Goal: Transaction & Acquisition: Purchase product/service

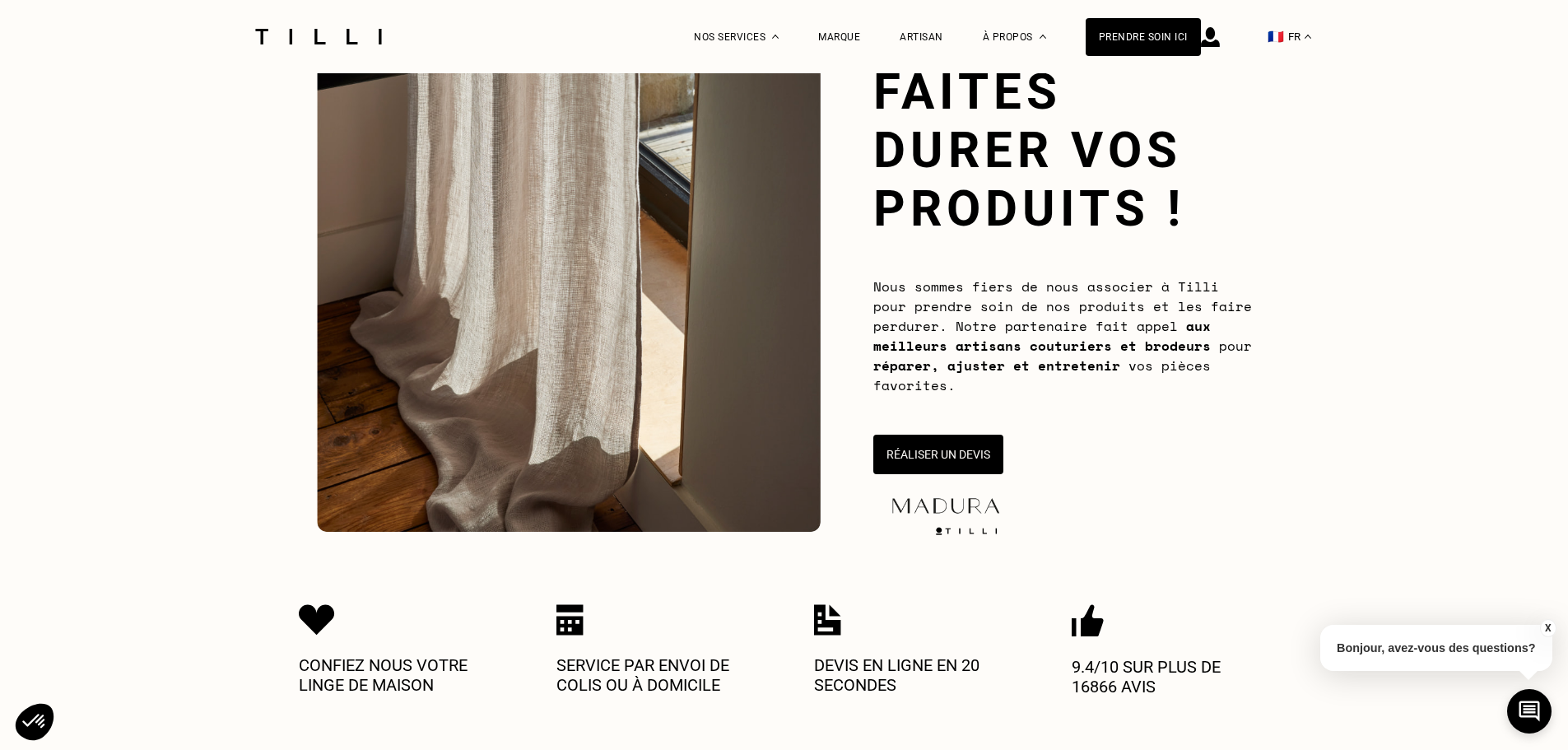
scroll to position [226, 0]
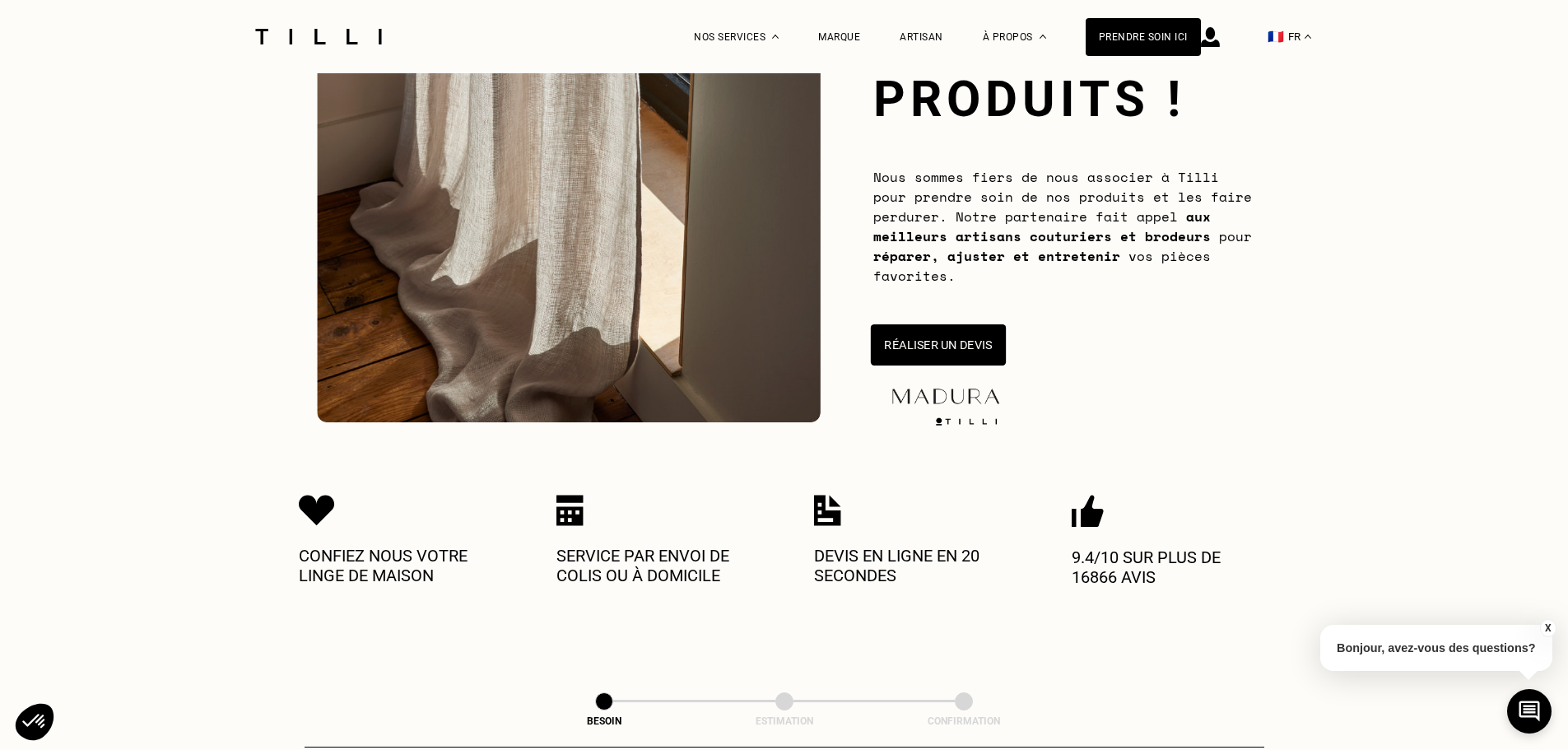
click at [947, 329] on button "Réaliser un devis" at bounding box center [938, 345] width 135 height 42
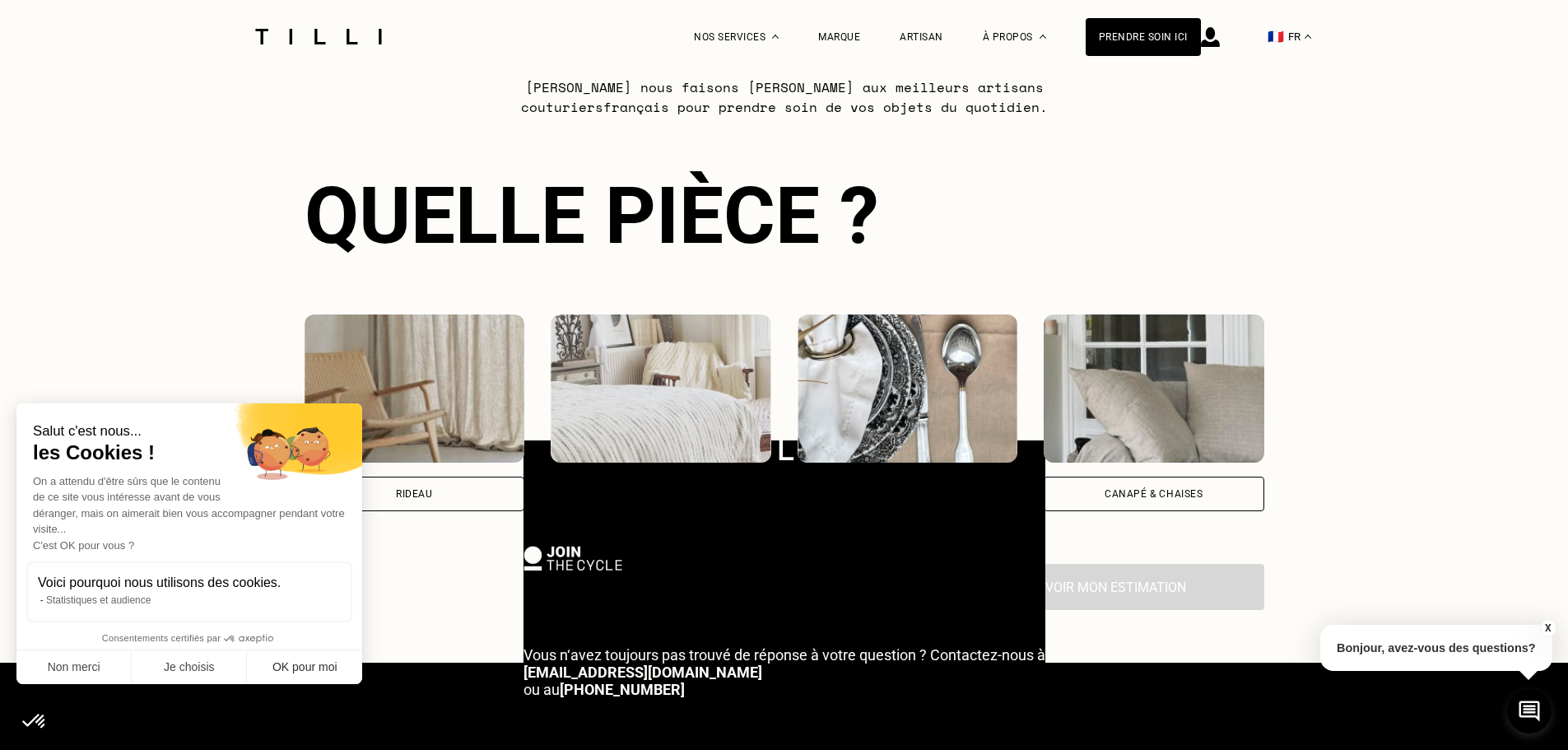
scroll to position [836, 0]
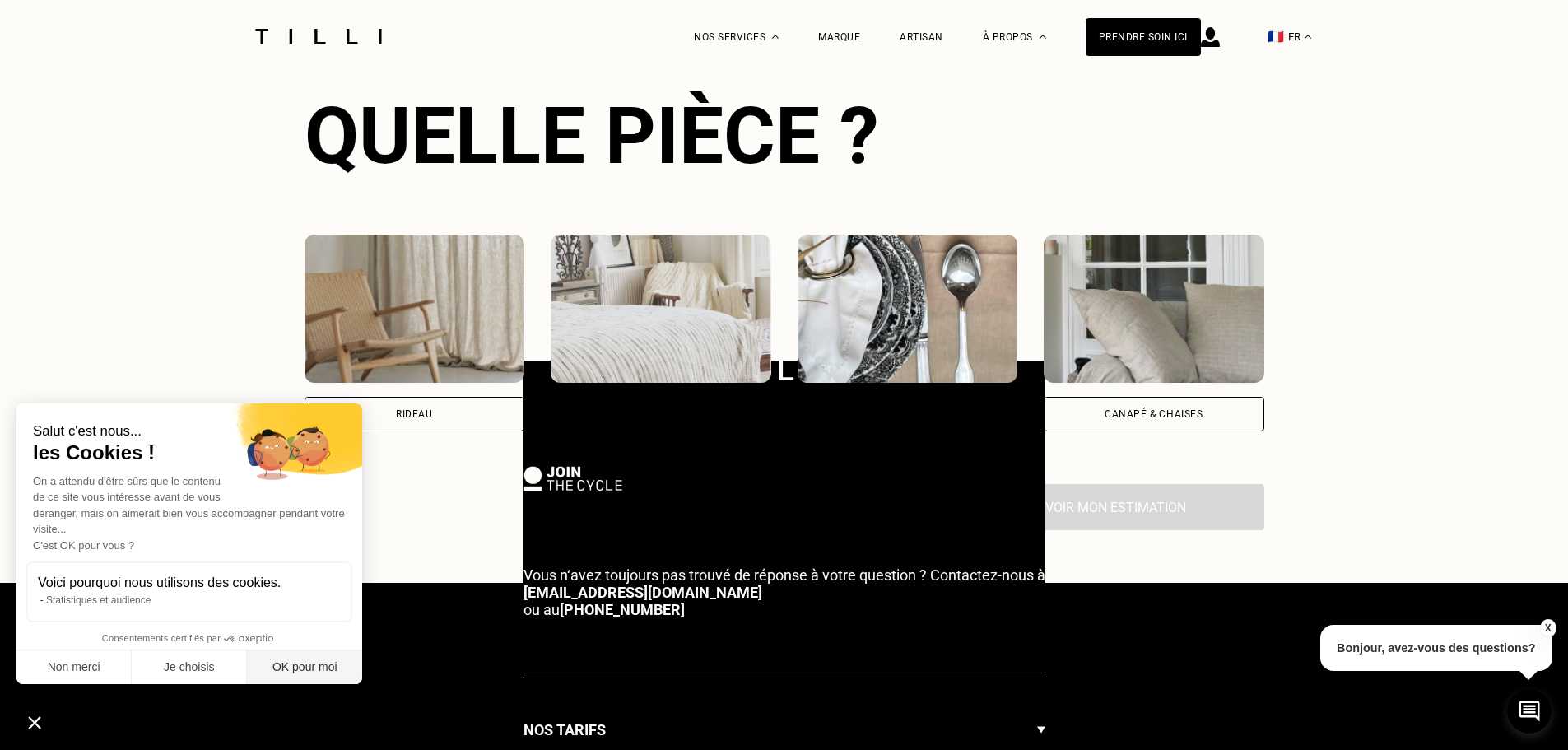
click at [277, 672] on button "OK pour moi" at bounding box center [305, 667] width 116 height 35
checkbox input "true"
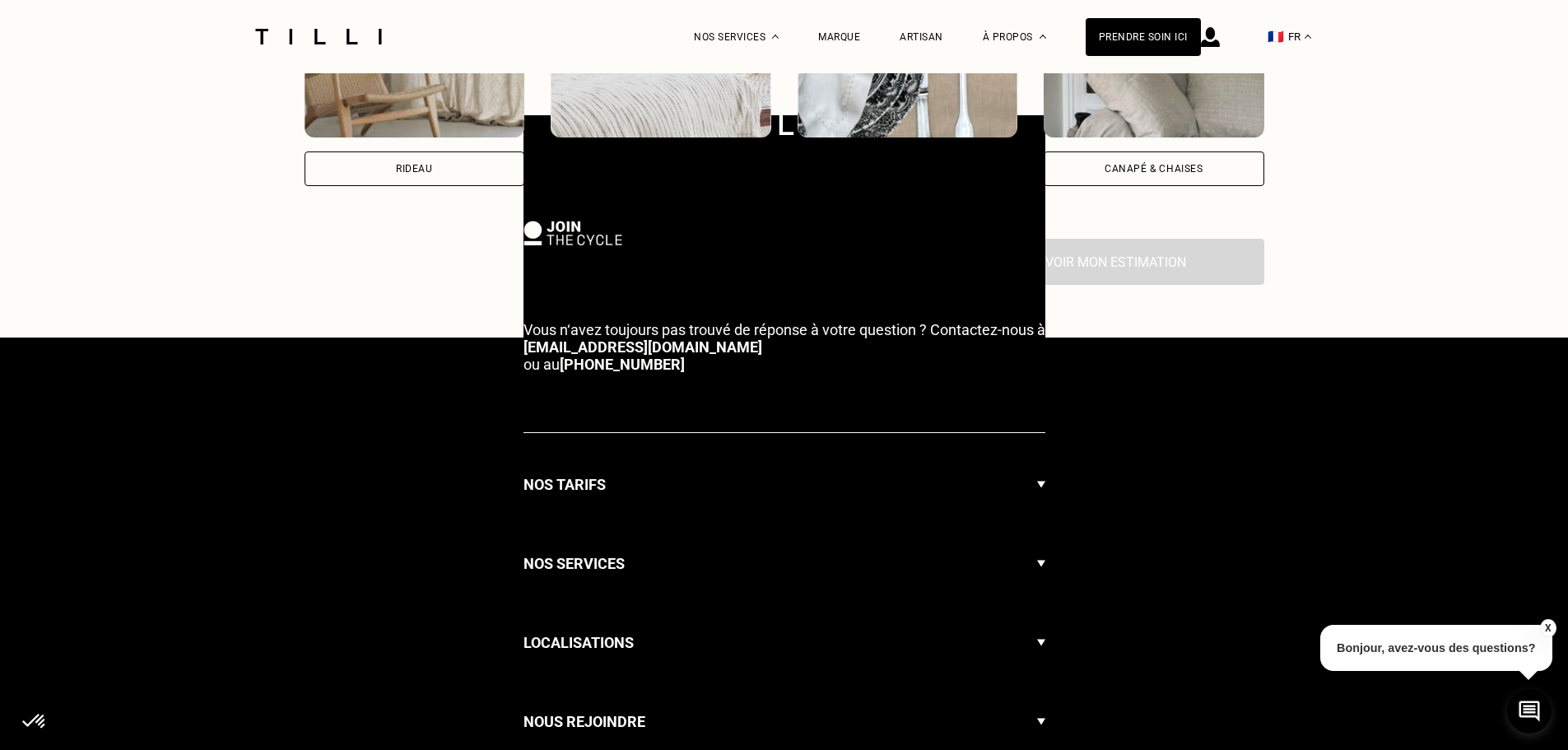
scroll to position [1082, 0]
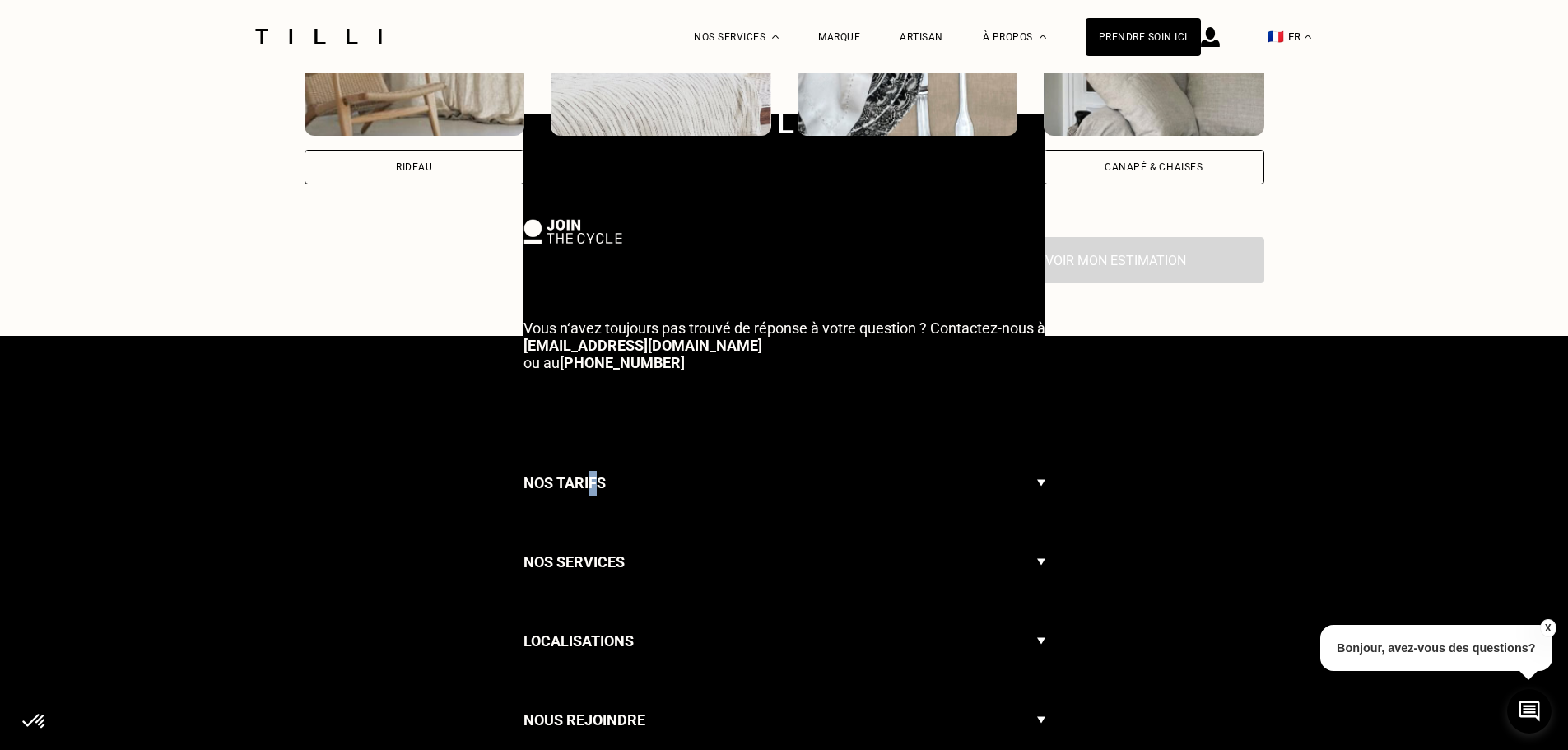
click at [585, 483] on h3 "Nos tarifs" at bounding box center [564, 483] width 82 height 25
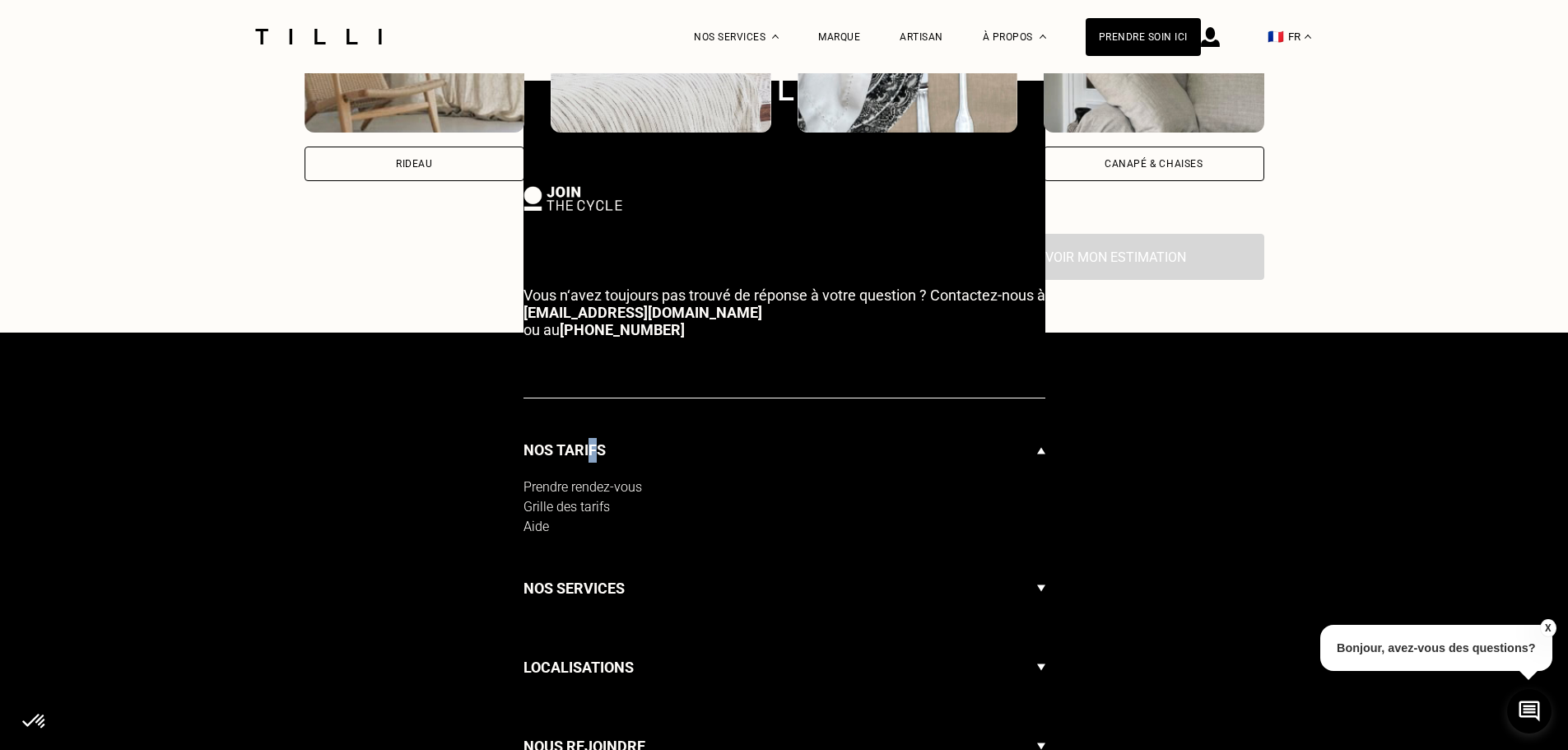
click at [559, 509] on div "Grille des tarifs" at bounding box center [784, 508] width 522 height 20
select select "FR"
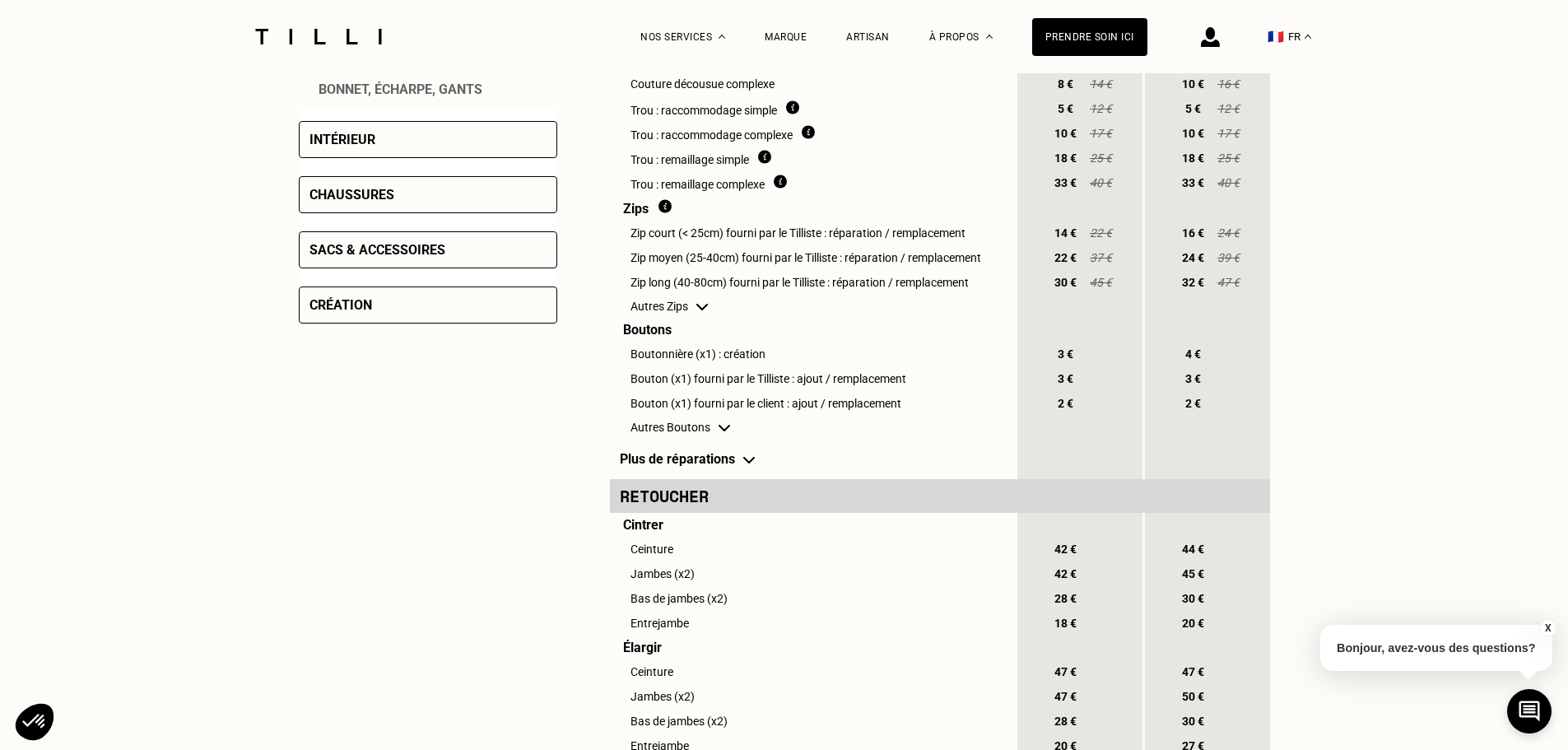
scroll to position [905, 0]
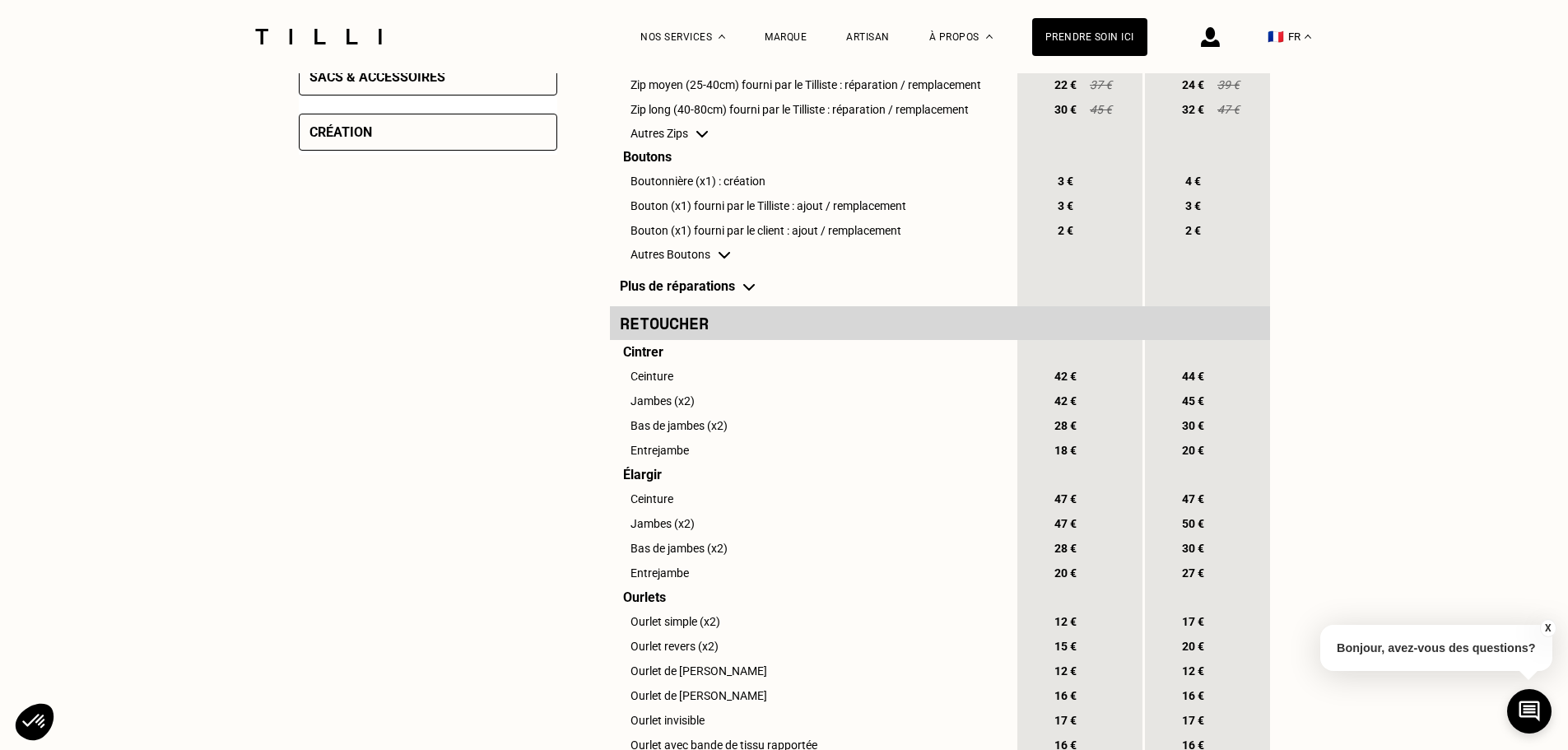
scroll to position [1082, 0]
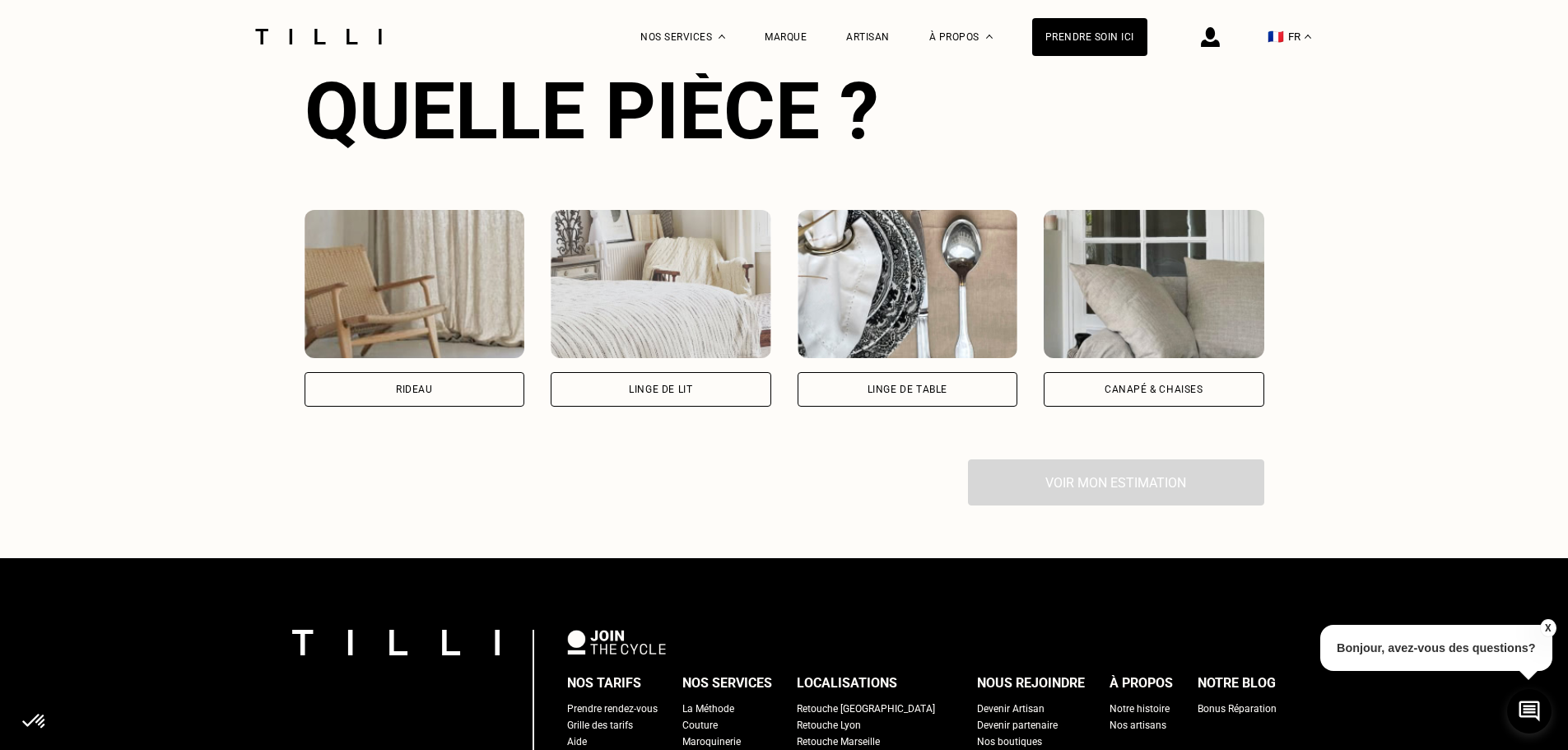
drag, startPoint x: 375, startPoint y: 352, endPoint x: 381, endPoint y: 365, distance: 14.3
click at [375, 352] on img at bounding box center [415, 284] width 221 height 148
select select "FR"
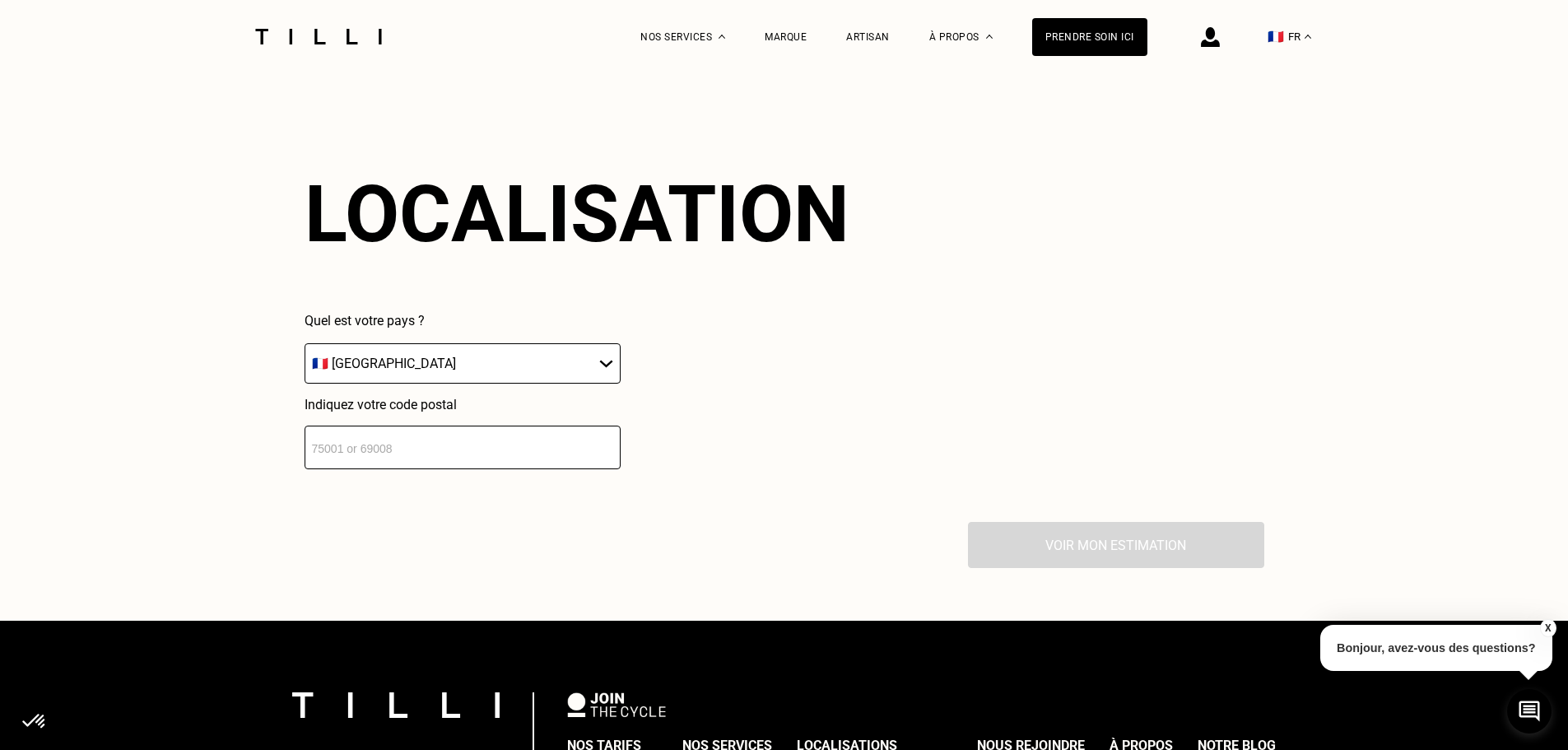
scroll to position [1445, 0]
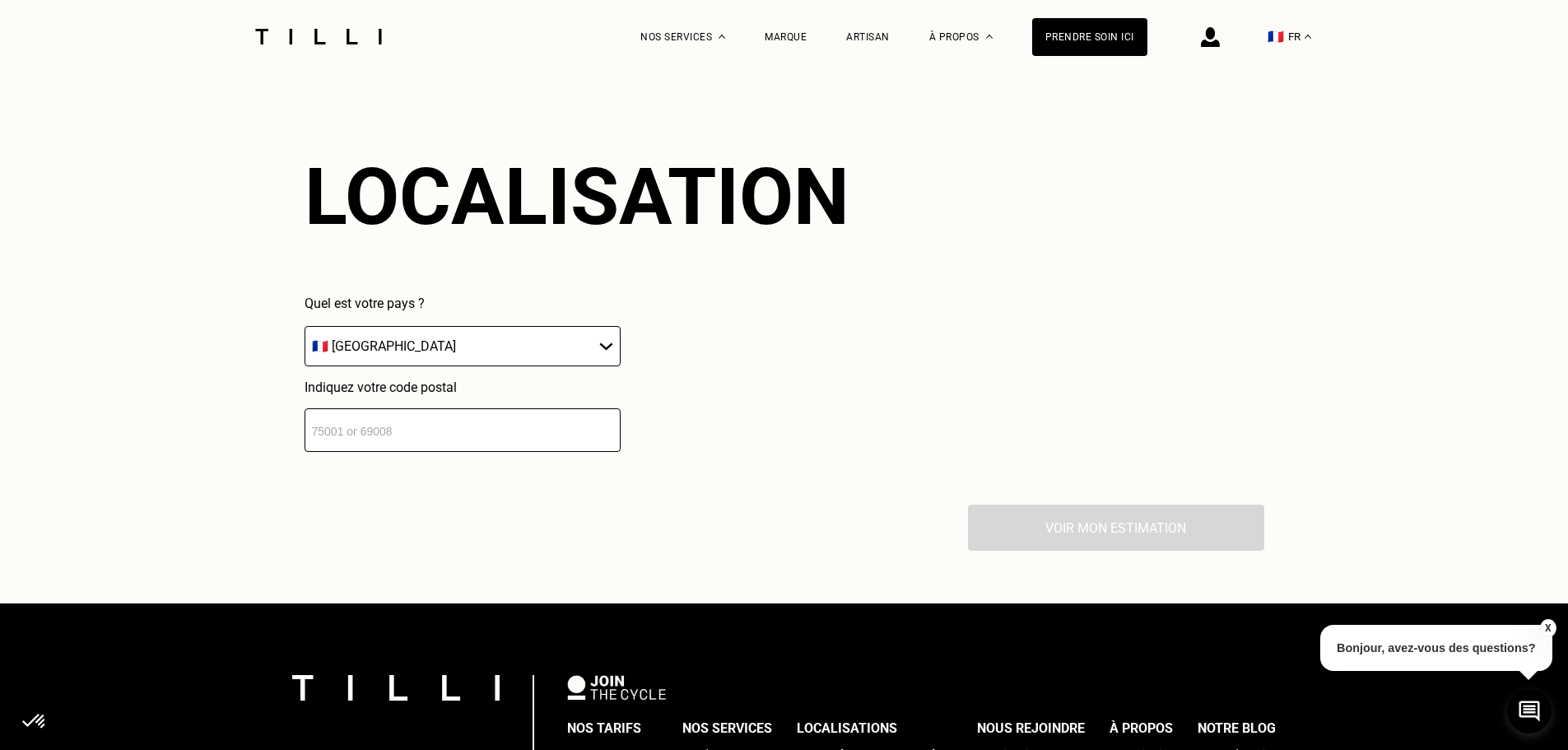
click at [478, 358] on select "🇩🇪 [GEOGRAPHIC_DATA] 🇦🇹 [GEOGRAPHIC_DATA] 🇧🇪 [GEOGRAPHIC_DATA] 🇧🇬 Bulgarie 🇨🇾 C…" at bounding box center [463, 346] width 317 height 41
click at [444, 428] on input "number" at bounding box center [463, 430] width 317 height 44
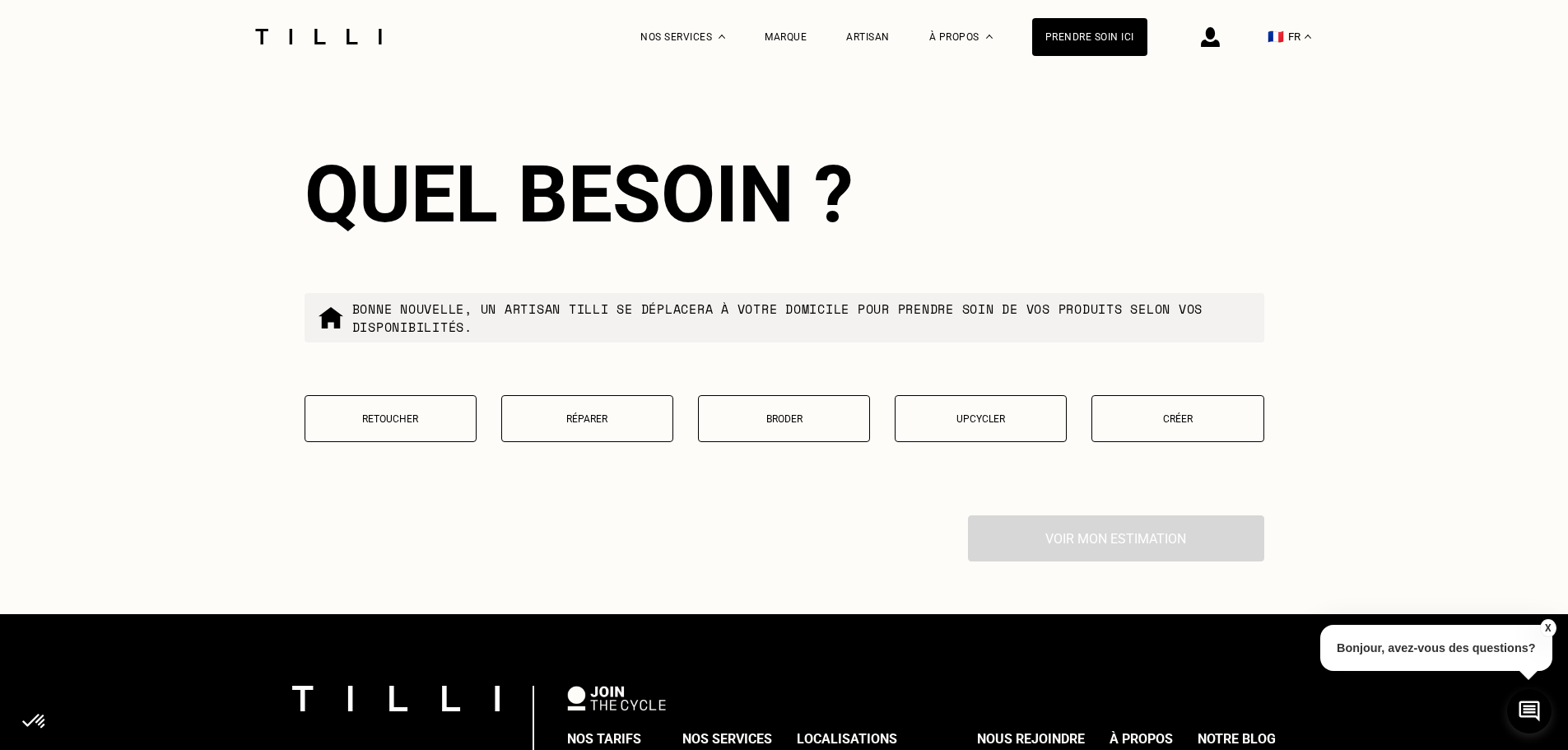
scroll to position [1771, 0]
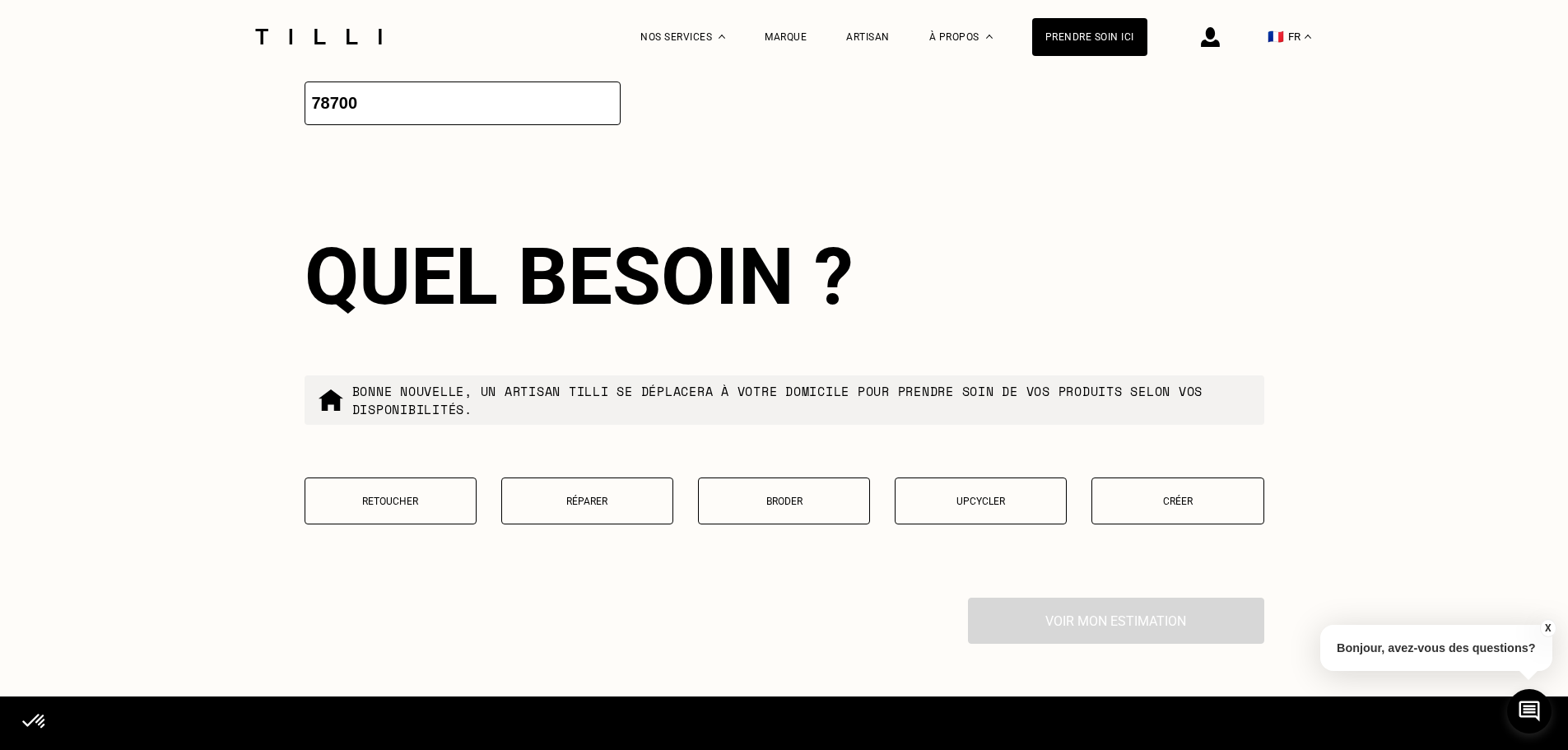
type input "78700"
click at [362, 508] on p "Retoucher" at bounding box center [391, 502] width 154 height 12
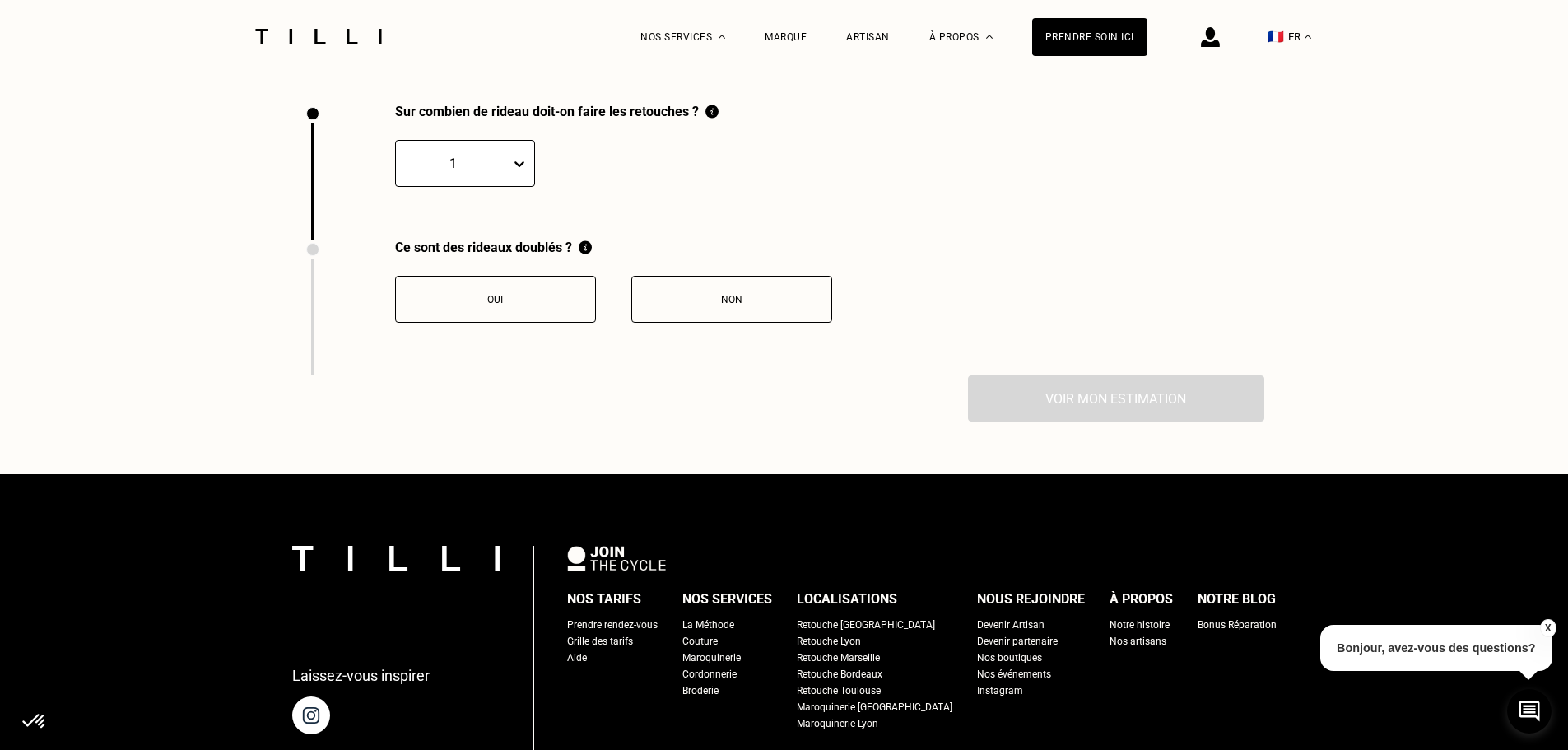
scroll to position [2276, 0]
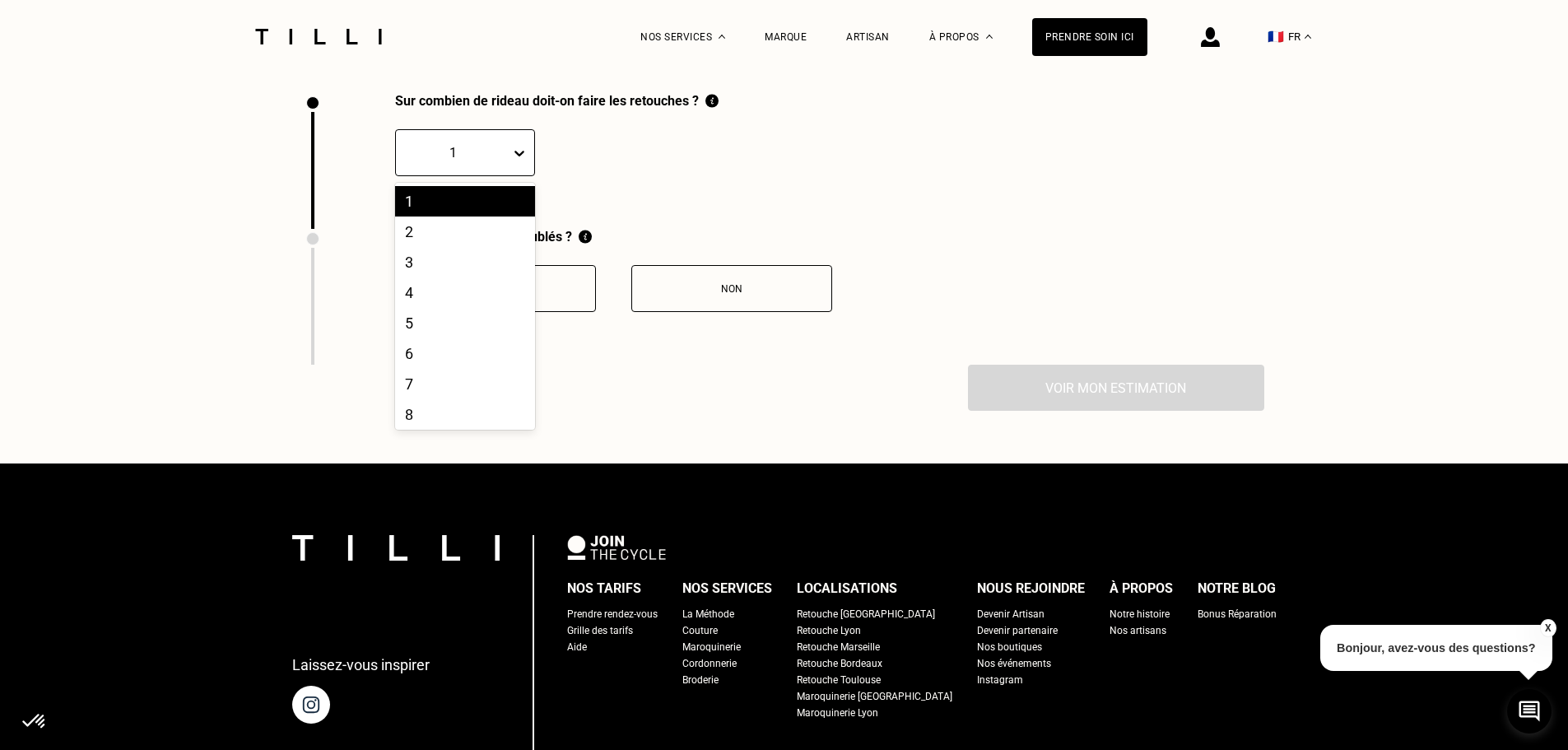
click at [493, 162] on div at bounding box center [453, 152] width 98 height 19
click at [434, 365] on div "6" at bounding box center [464, 353] width 139 height 31
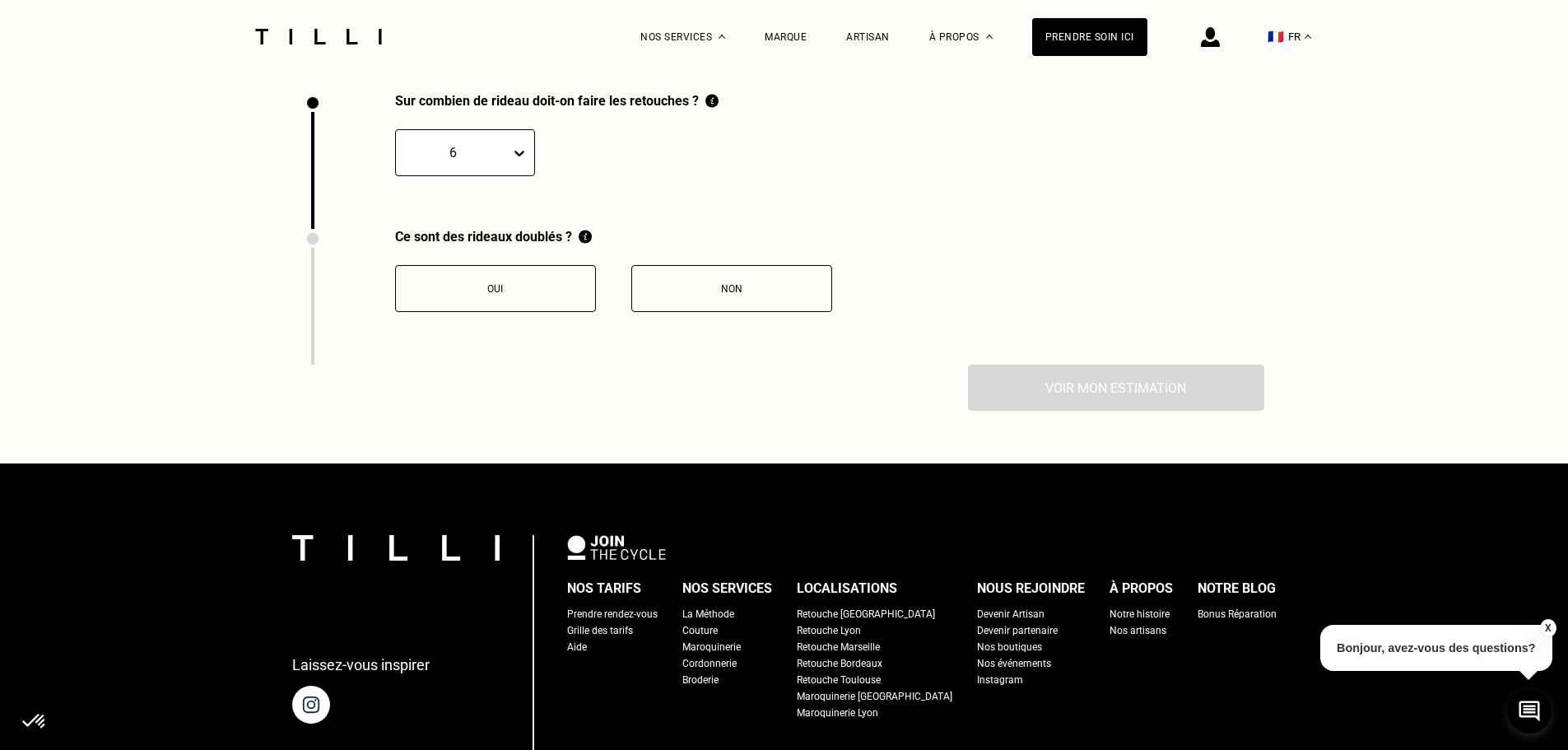
click at [736, 304] on button "Non" at bounding box center [731, 288] width 201 height 47
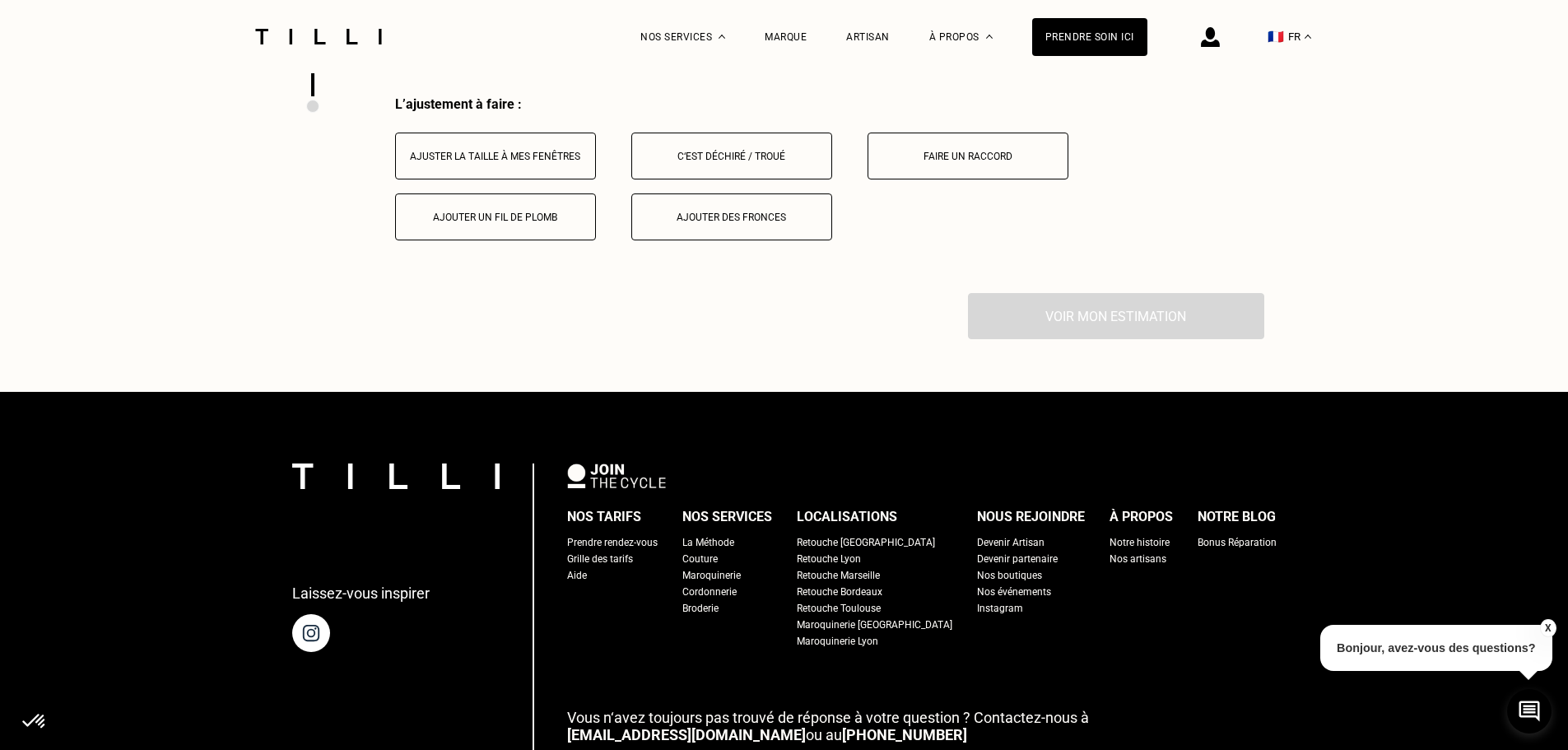
scroll to position [2548, 0]
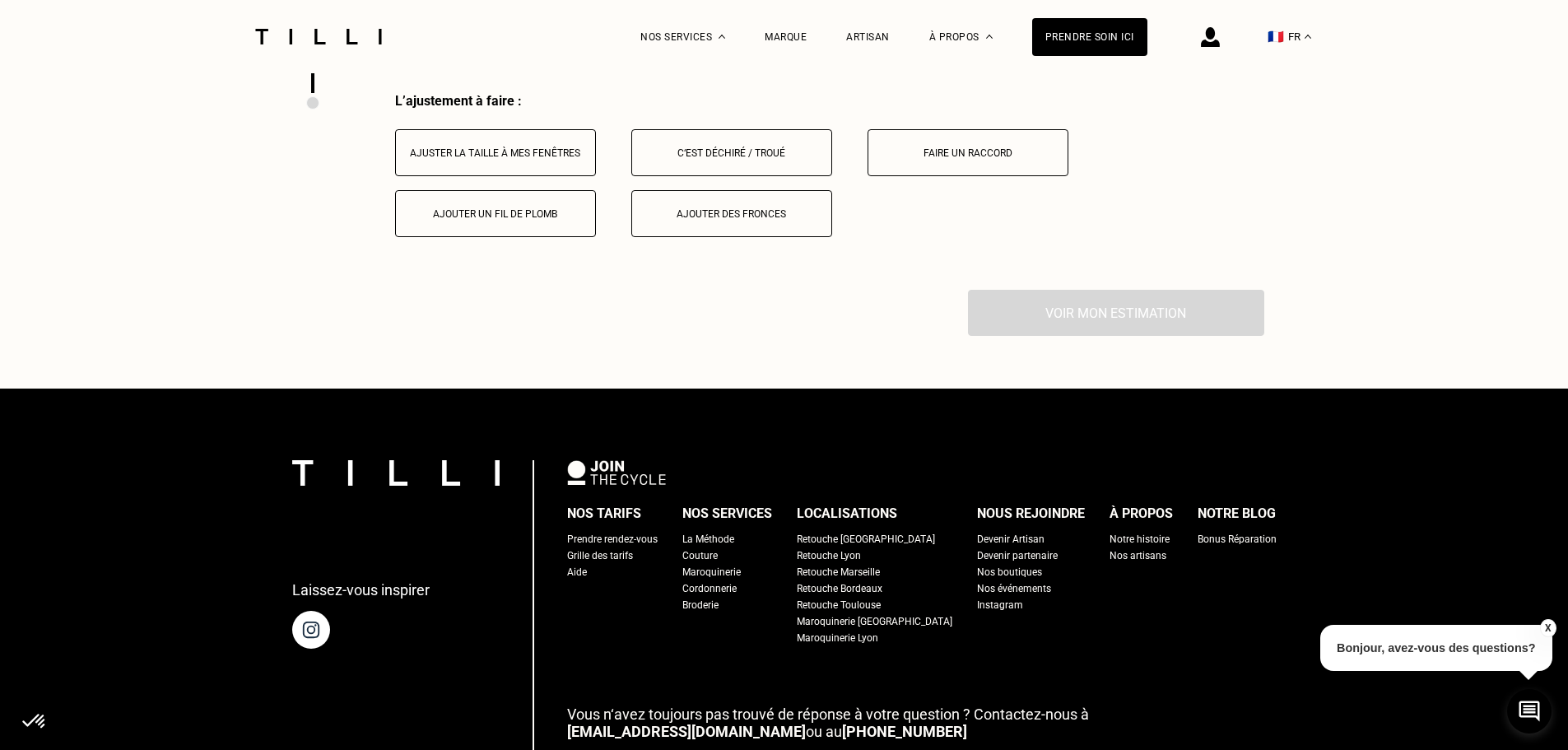
click at [498, 169] on button "Ajuster la taille à mes fenêtres" at bounding box center [495, 152] width 201 height 47
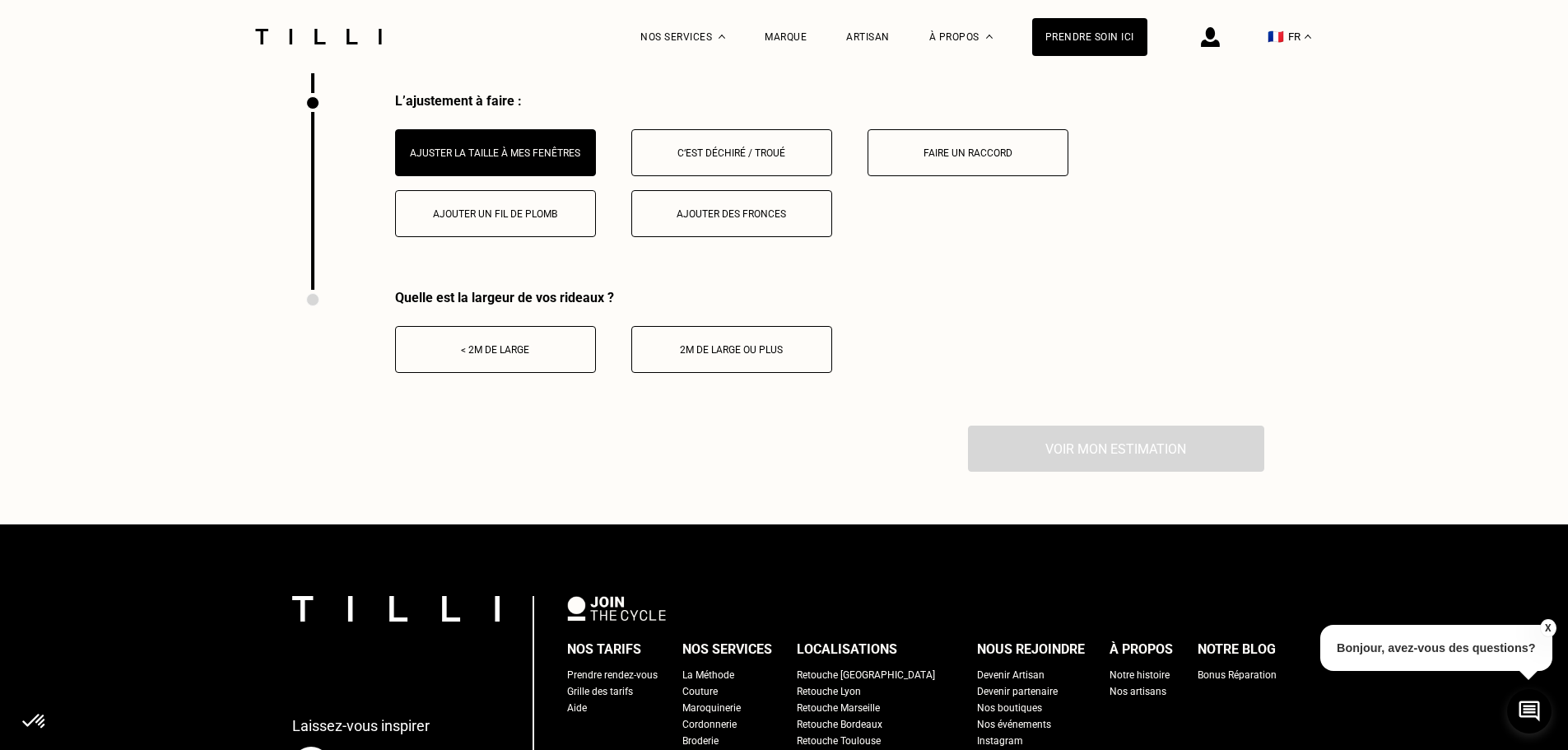
click at [437, 355] on div "< 2m de large" at bounding box center [496, 350] width 183 height 12
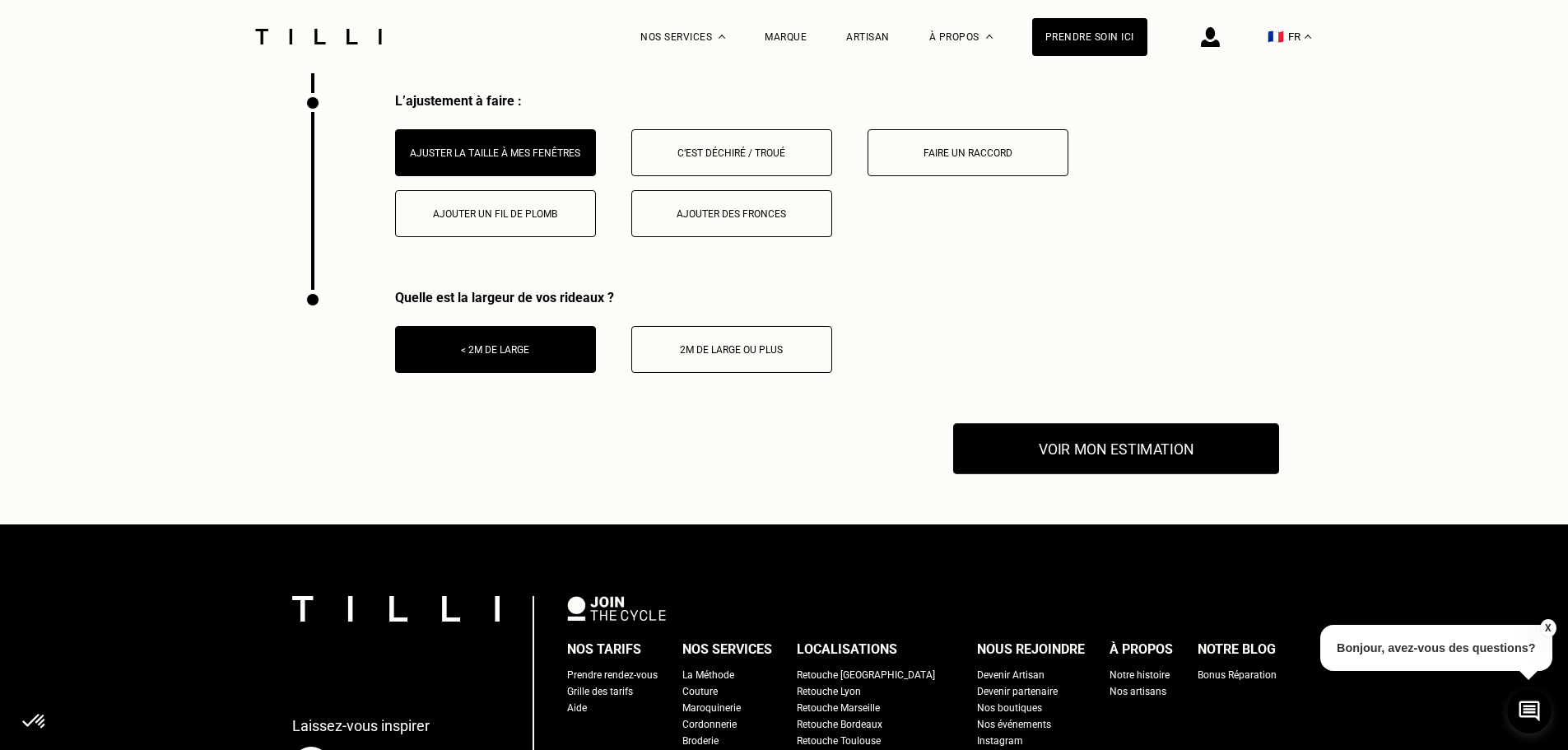
click at [1145, 454] on button "Voir mon estimation" at bounding box center [1117, 449] width 326 height 51
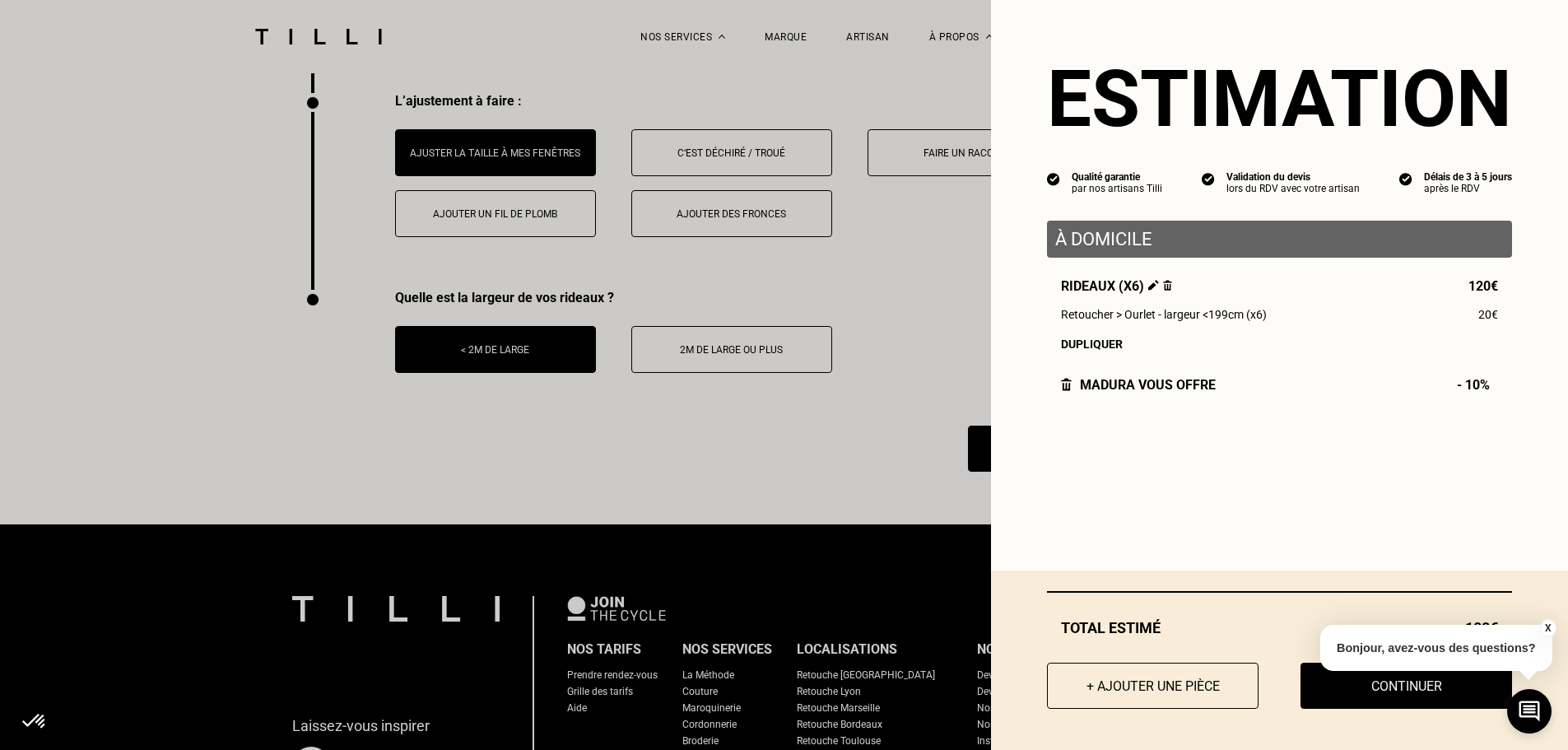
drag, startPoint x: 1238, startPoint y: 590, endPoint x: 1236, endPoint y: 601, distance: 11.2
click at [1236, 596] on div "Total [PERSON_NAME] 108€ + Ajouter une pièce Continuer" at bounding box center [1279, 660] width 577 height 179
click at [1392, 688] on button "Continuer" at bounding box center [1407, 686] width 233 height 51
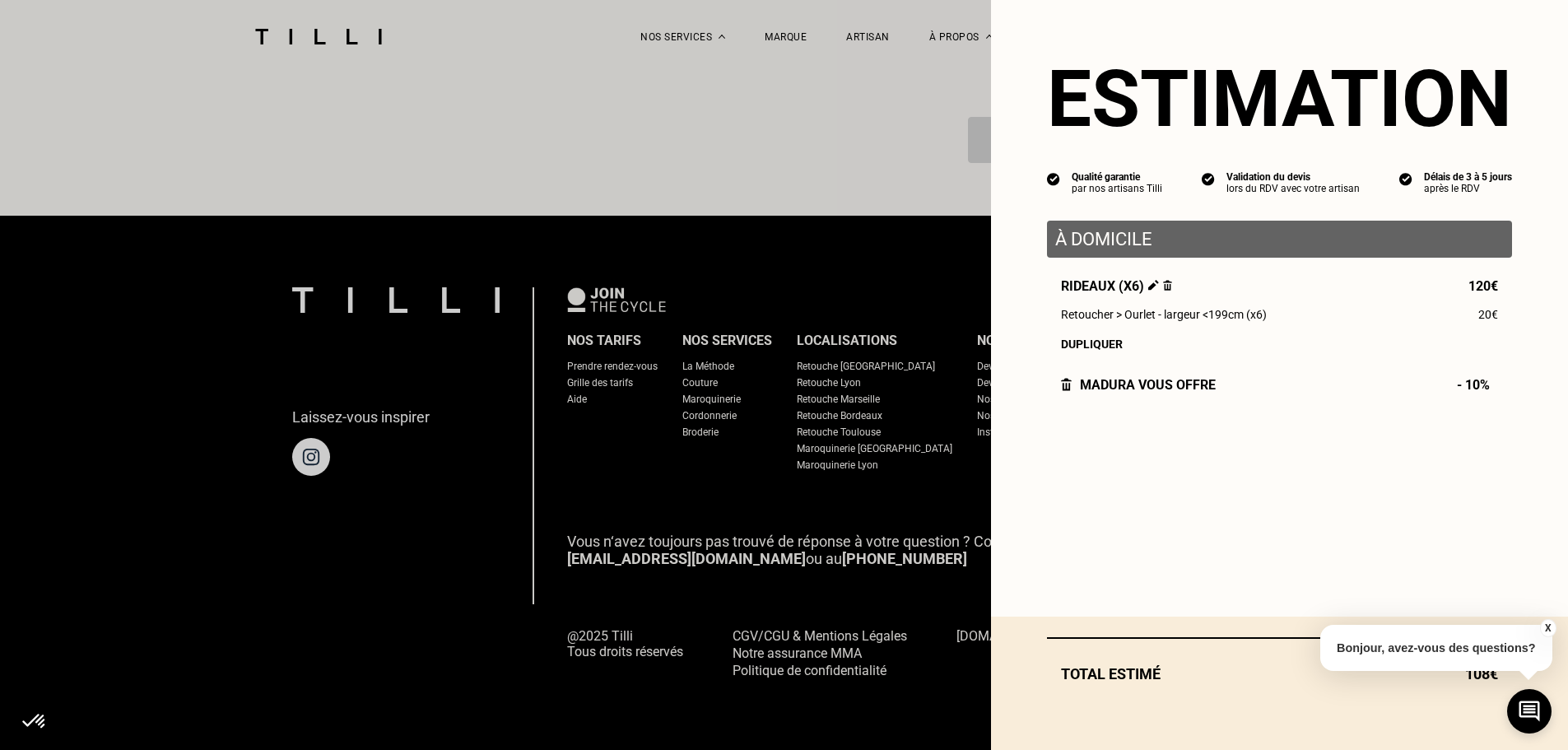
scroll to position [1430, 0]
select select "FR"
